Goal: Navigation & Orientation: Find specific page/section

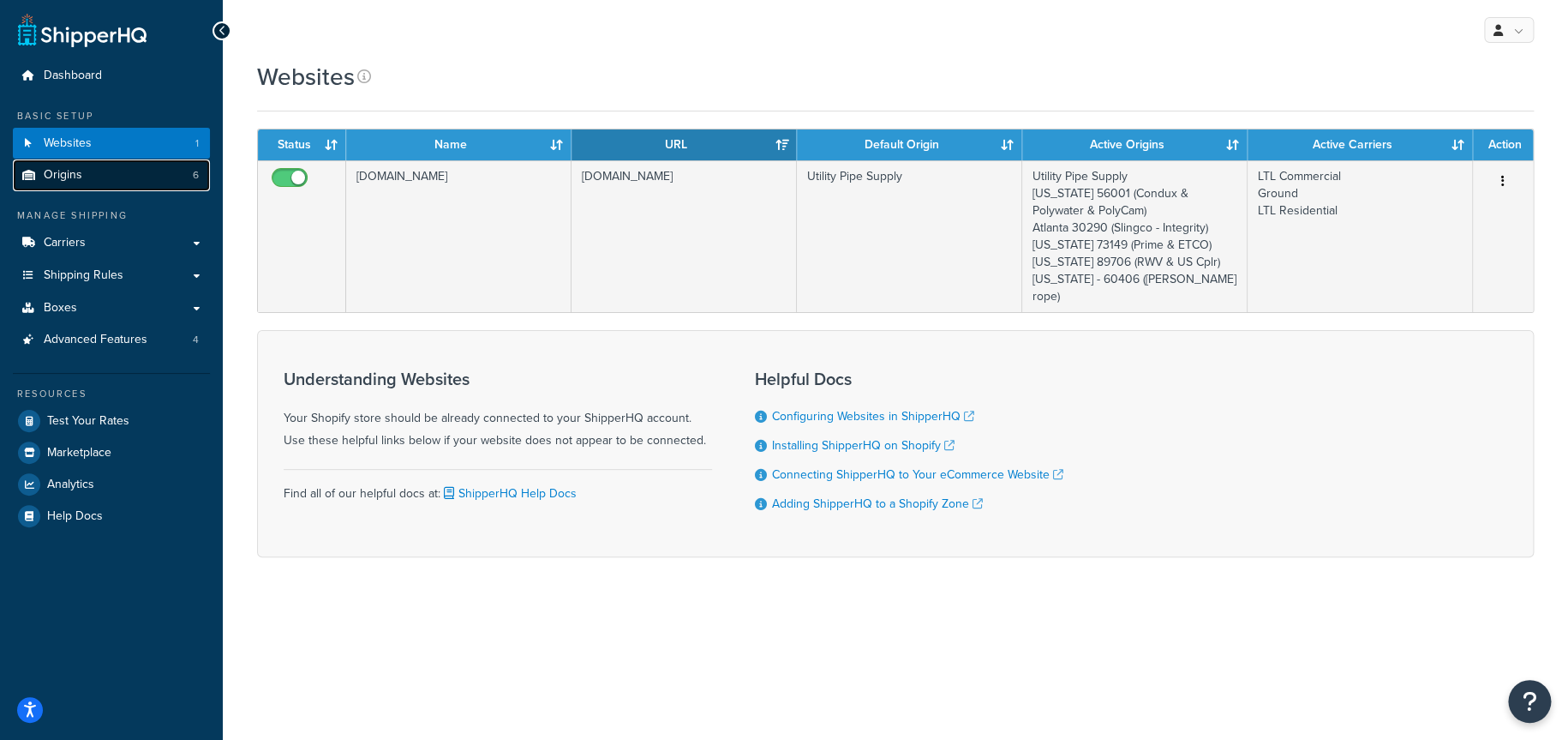
click at [62, 176] on span "Origins" at bounding box center [63, 174] width 39 height 14
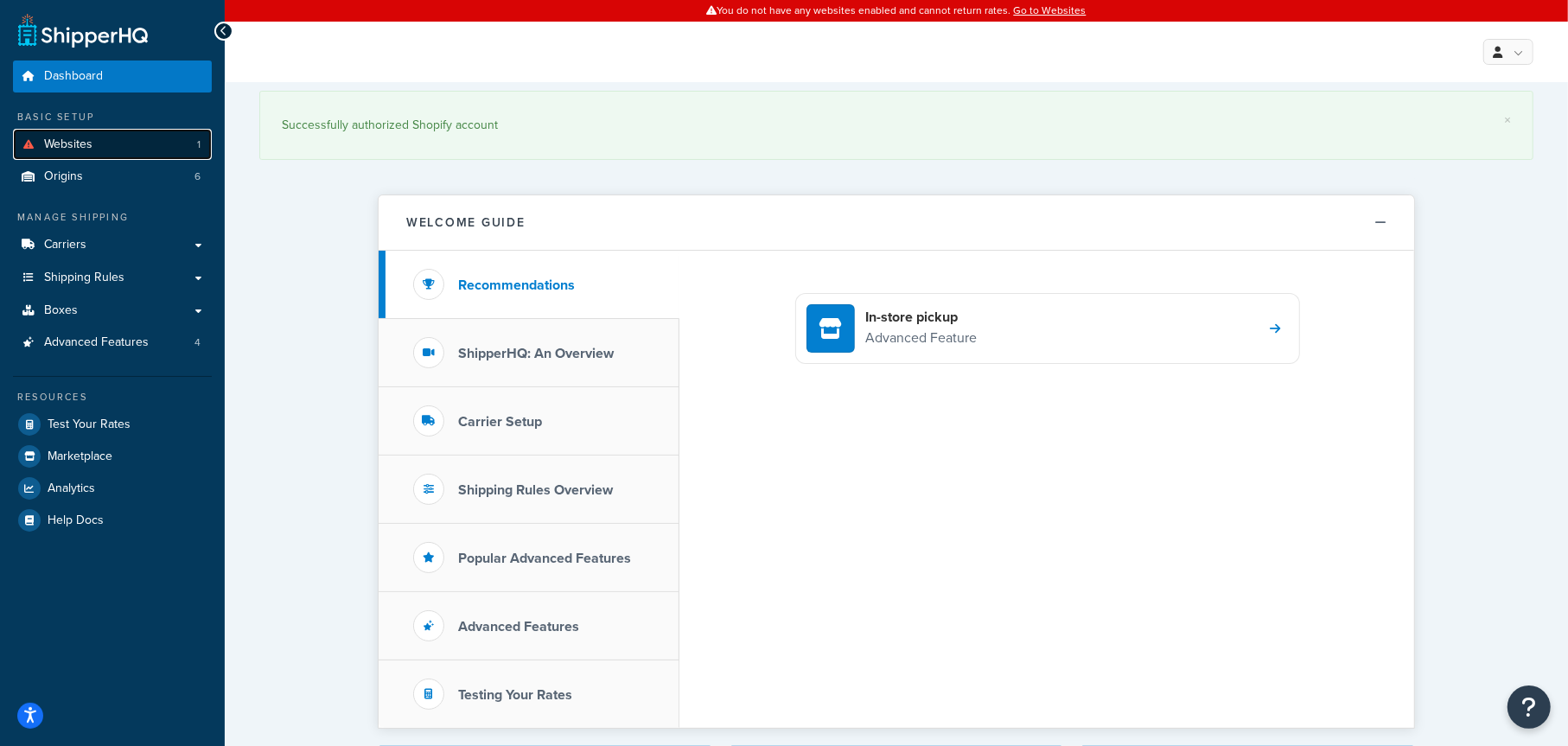
click at [98, 153] on link "Websites 1" at bounding box center [112, 145] width 199 height 32
